Goal: Task Accomplishment & Management: Complete application form

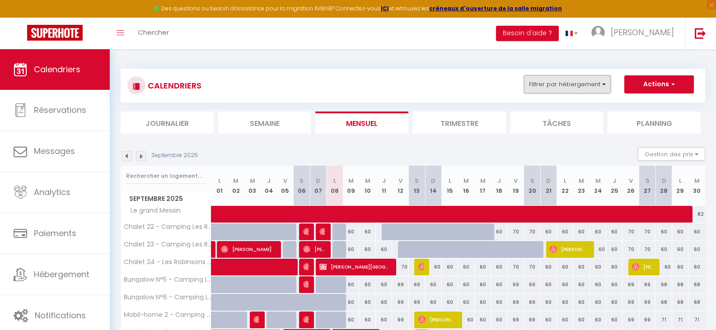
click at [602, 89] on button "Filtrer par hébergement" at bounding box center [567, 84] width 87 height 18
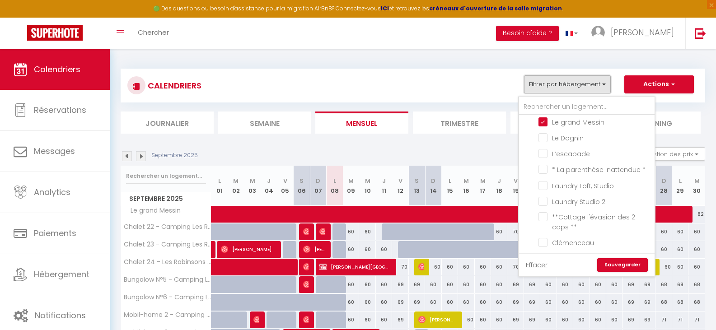
scroll to position [107, 0]
click at [542, 168] on input "* La parenthèse inattendue *" at bounding box center [594, 166] width 113 height 9
checkbox input "true"
checkbox input "false"
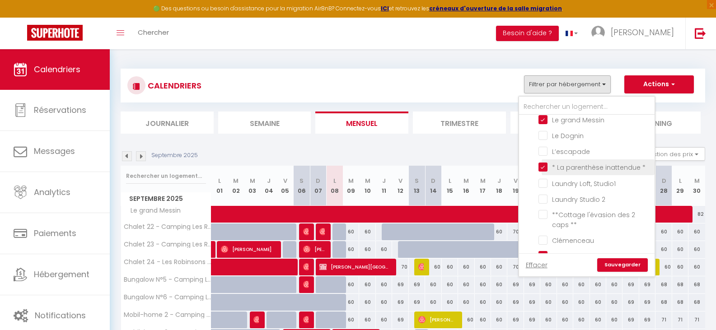
checkbox input "false"
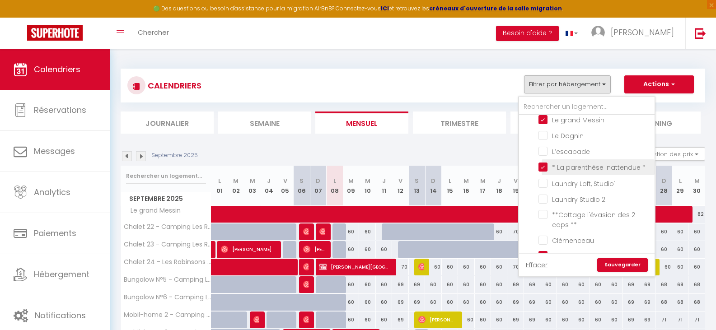
checkbox input "false"
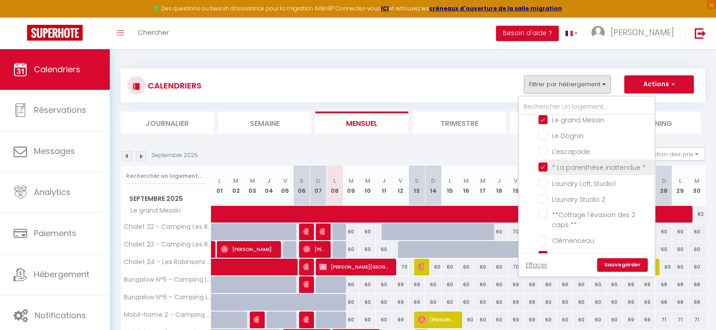
checkbox input "false"
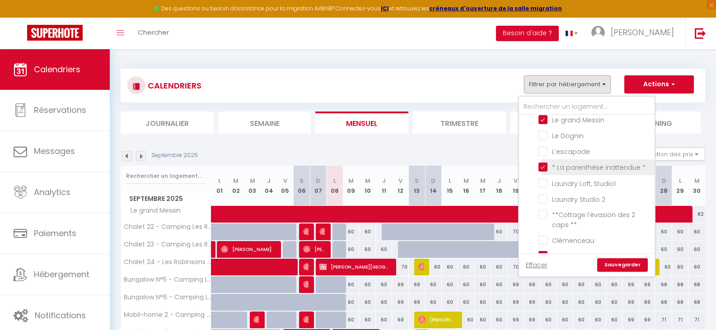
checkbox input "false"
click at [542, 121] on input "Le grand Messin" at bounding box center [594, 119] width 113 height 9
checkbox input "false"
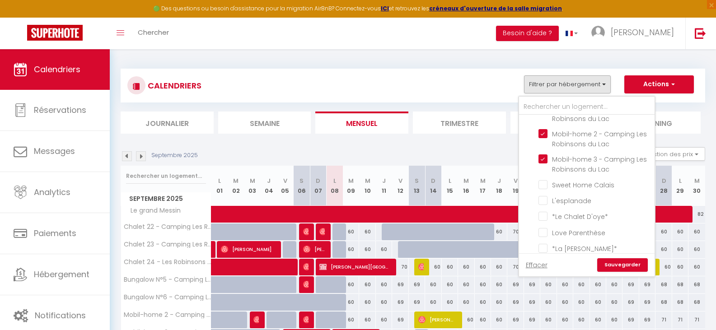
scroll to position [370, 0]
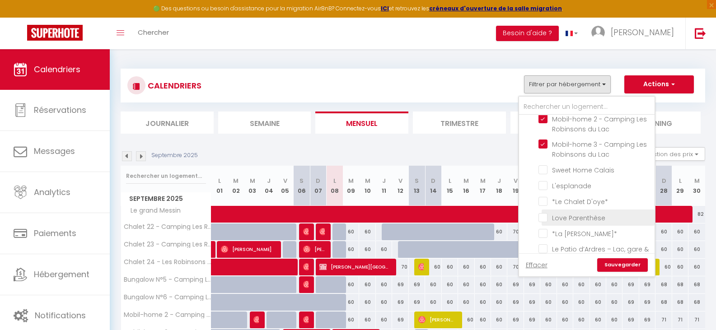
click at [544, 220] on input "Love Parenthèse" at bounding box center [594, 216] width 113 height 9
checkbox input "true"
checkbox input "false"
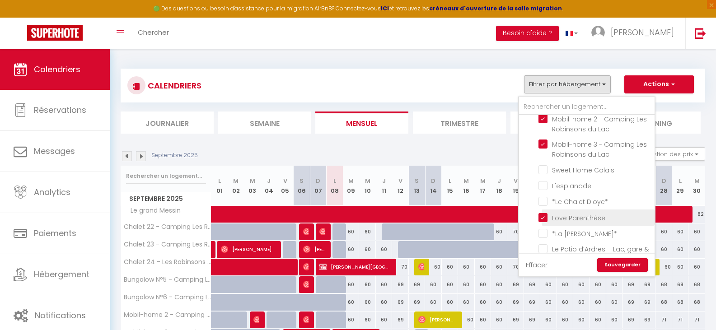
checkbox input "false"
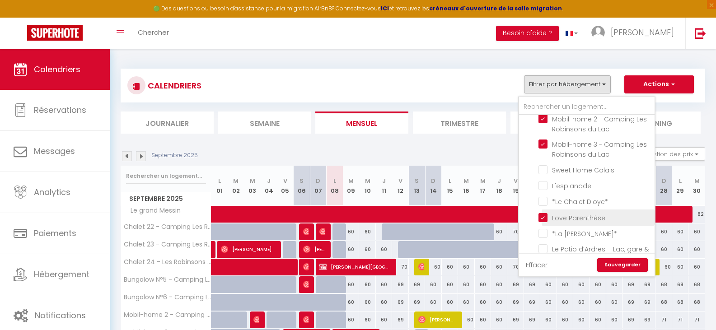
checkbox input "false"
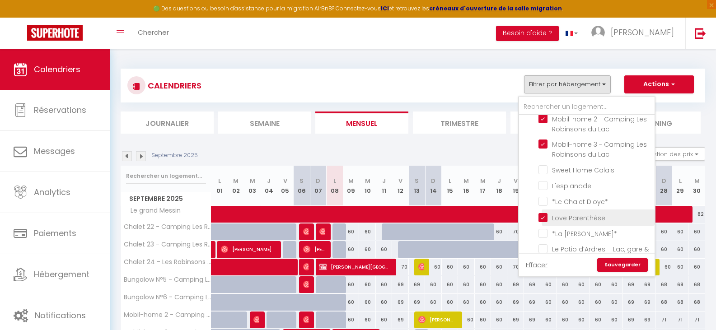
checkbox input "false"
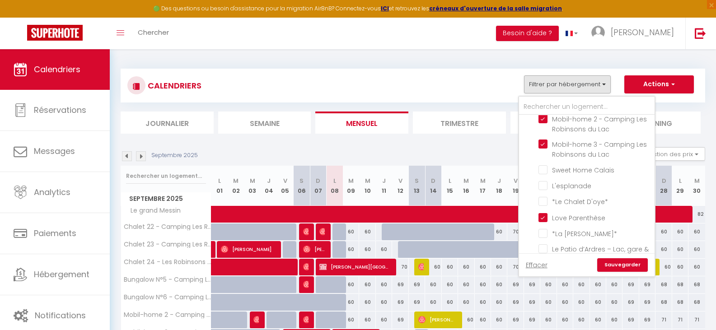
click at [609, 266] on link "Sauvegarder" at bounding box center [622, 265] width 51 height 14
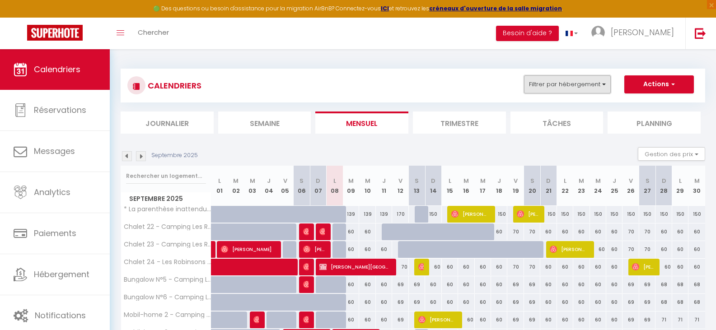
click at [597, 88] on button "Filtrer par hébergement" at bounding box center [567, 84] width 87 height 18
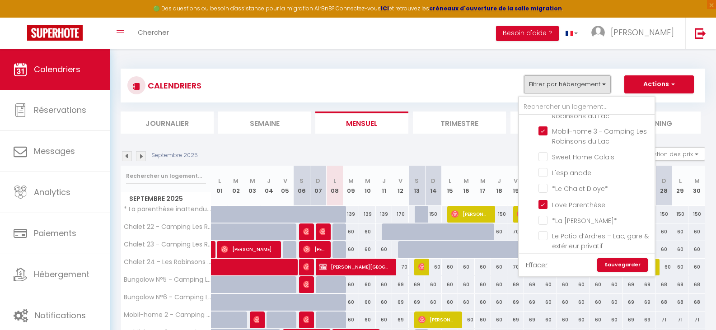
scroll to position [385, 0]
click at [616, 265] on link "Sauvegarder" at bounding box center [622, 265] width 51 height 14
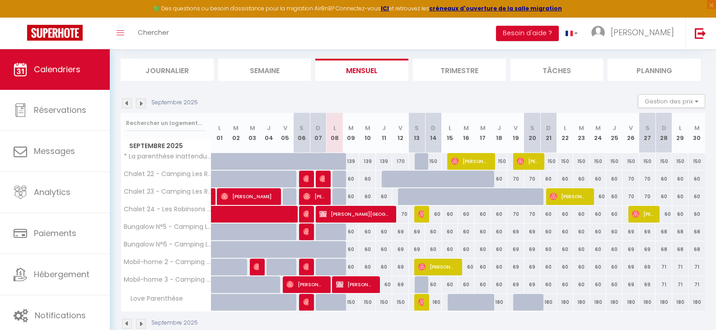
scroll to position [54, 0]
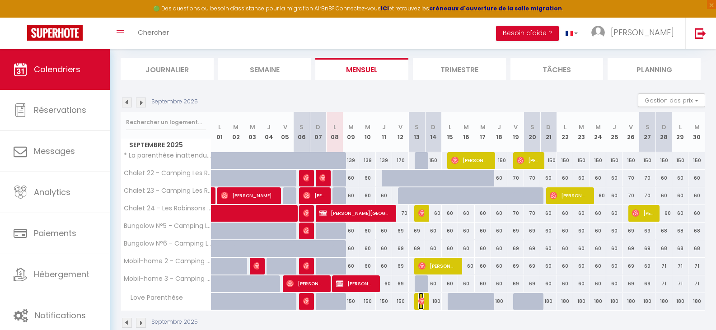
click at [421, 302] on img at bounding box center [421, 301] width 7 height 7
select select "OK"
select select "0"
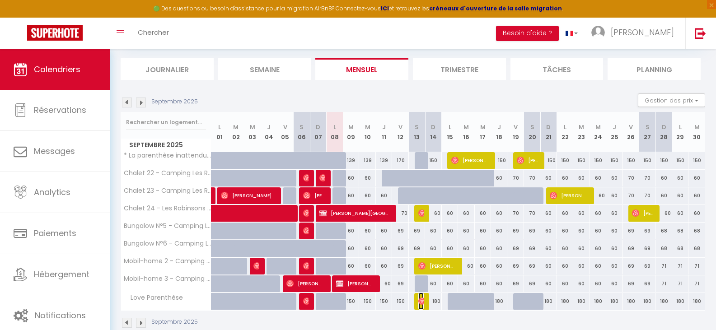
select select "1"
select select
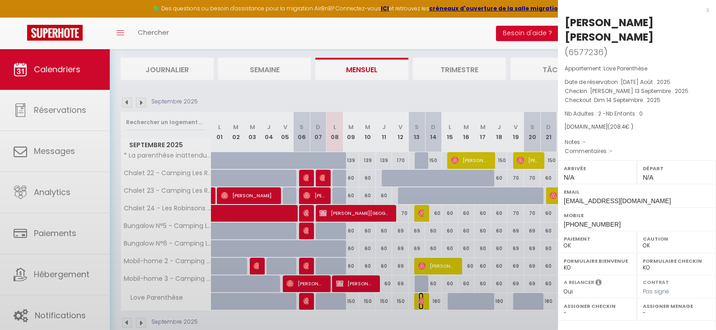
select select "32124"
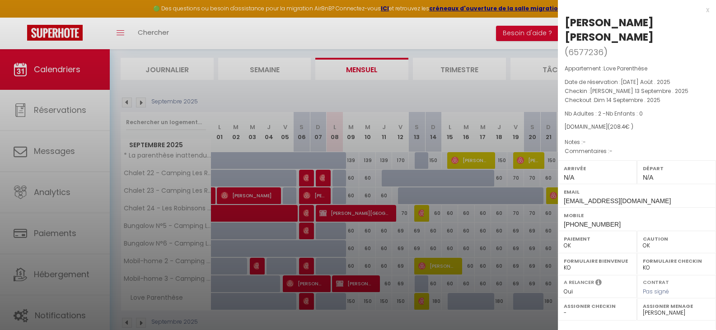
click at [701, 9] on div "x" at bounding box center [633, 10] width 151 height 11
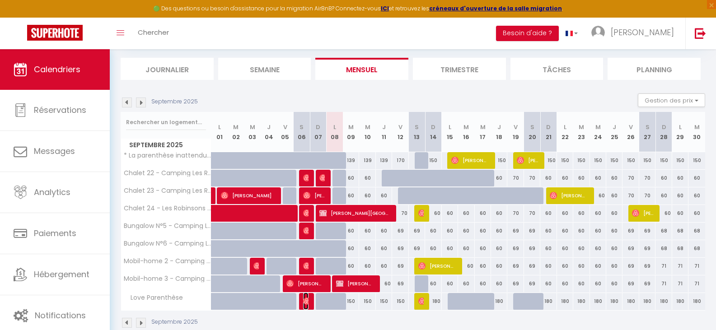
click at [304, 304] on img at bounding box center [306, 301] width 7 height 7
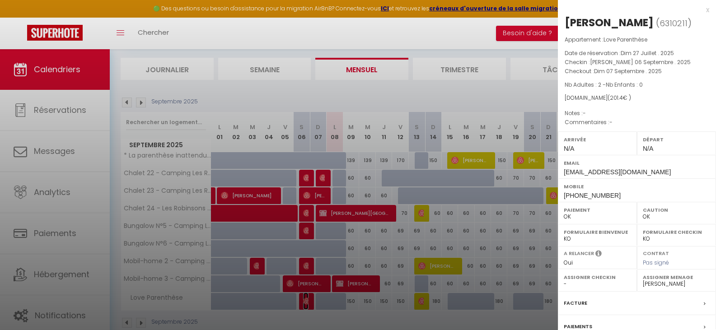
scroll to position [91, 0]
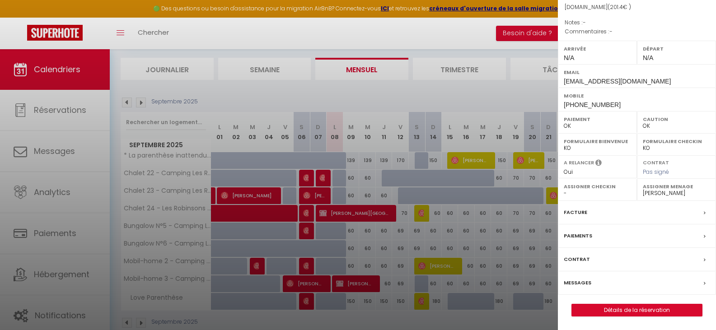
click at [578, 283] on label "Messages" at bounding box center [578, 282] width 28 height 9
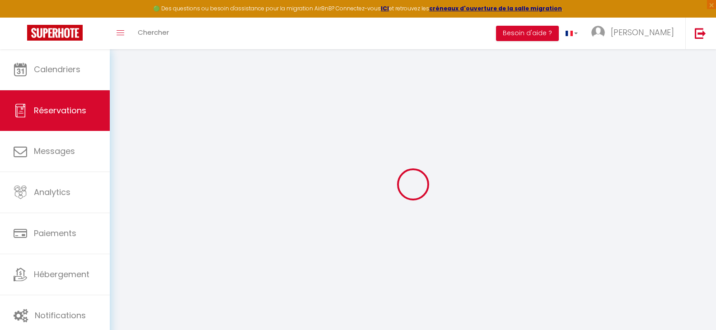
type input "Florent"
type input "Broyon"
type input "[EMAIL_ADDRESS][DOMAIN_NAME]"
type input "[PHONE_NUMBER]"
select select
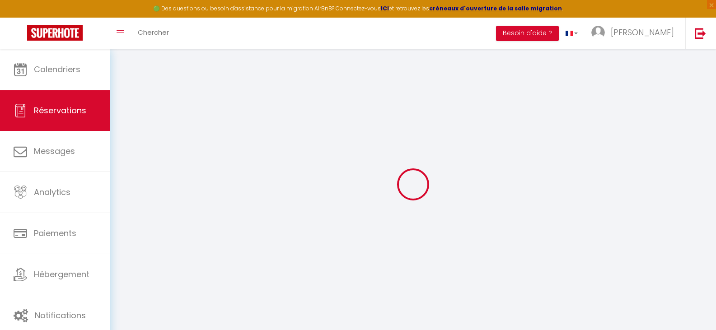
type input "7.2"
select select "66928"
select select "1"
select select
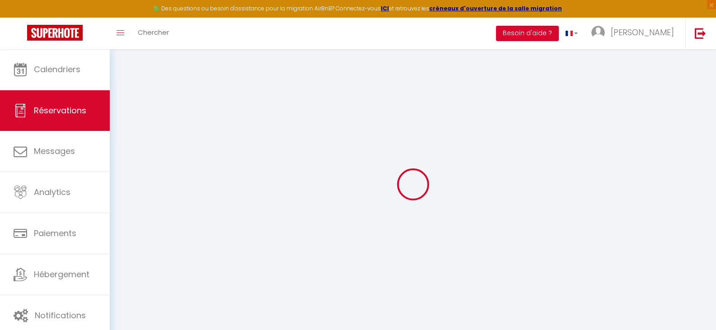
type input "2"
select select "12"
select select
type input "200"
checkbox input "false"
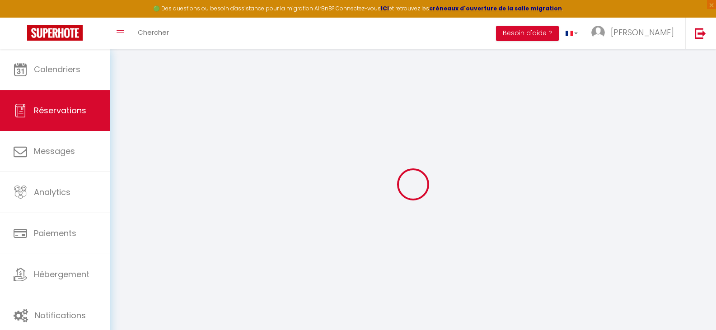
type input "0"
select select "1"
type input "40"
type input "16"
type input "0"
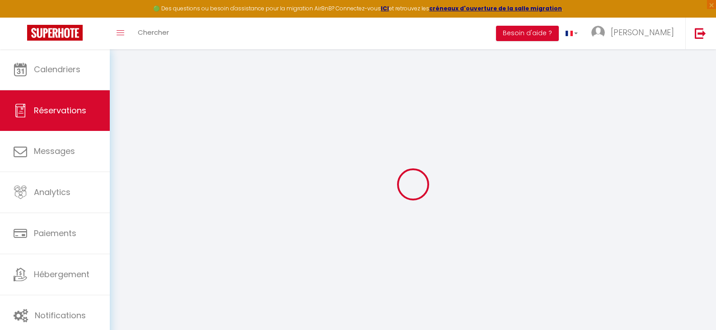
select select
select select "15"
checkbox input "false"
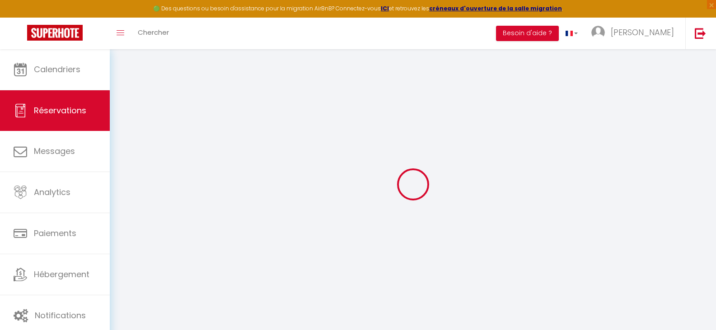
select select
checkbox input "false"
select select
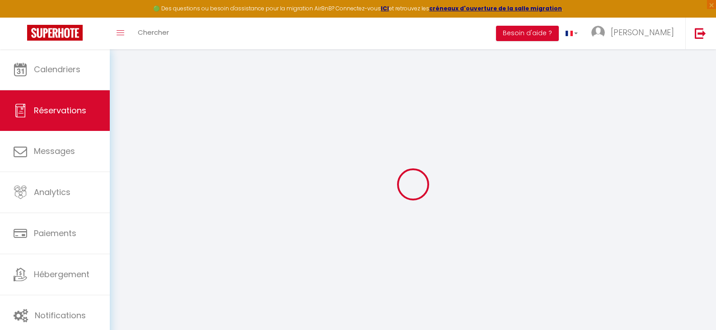
select select
checkbox input "false"
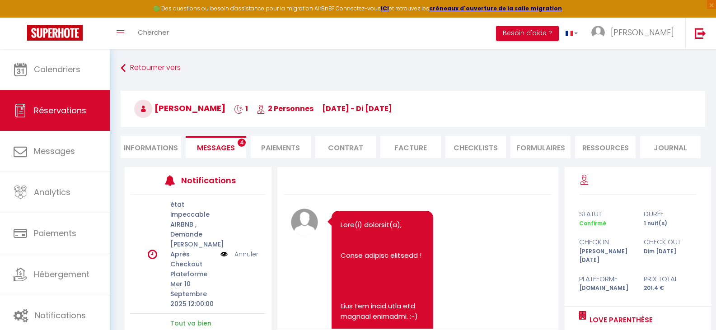
scroll to position [4544, 0]
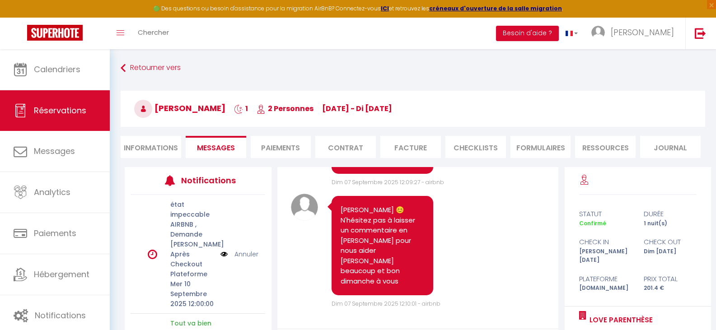
click at [240, 259] on link "Annuler" at bounding box center [246, 254] width 24 height 10
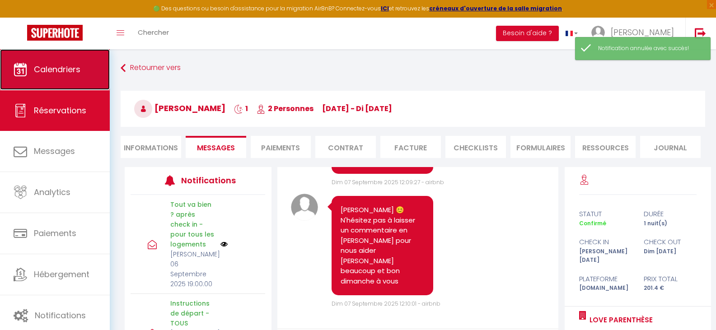
click at [82, 72] on link "Calendriers" at bounding box center [55, 69] width 110 height 41
